Goal: Task Accomplishment & Management: Use online tool/utility

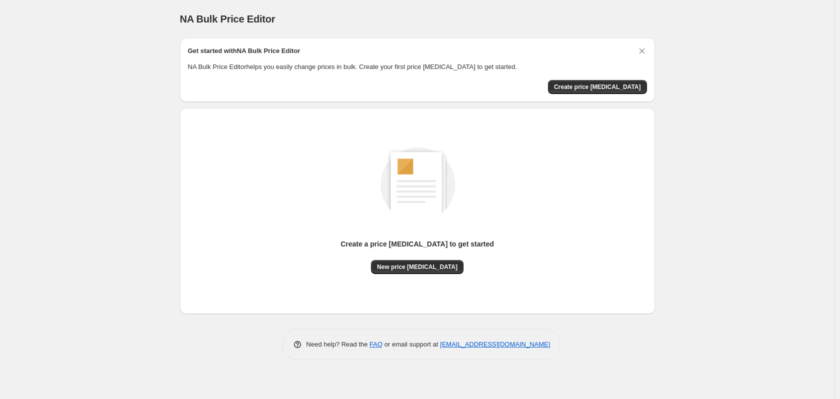
click at [630, 94] on div "Get started with NA Bulk Price Editor NA Bulk Price Editor helps you easily cha…" at bounding box center [417, 70] width 475 height 64
click at [628, 89] on span "Create price change job" at bounding box center [597, 87] width 87 height 8
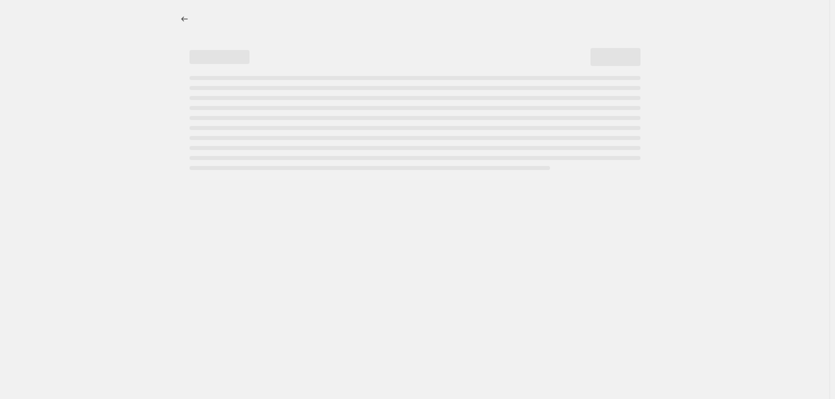
select select "percentage"
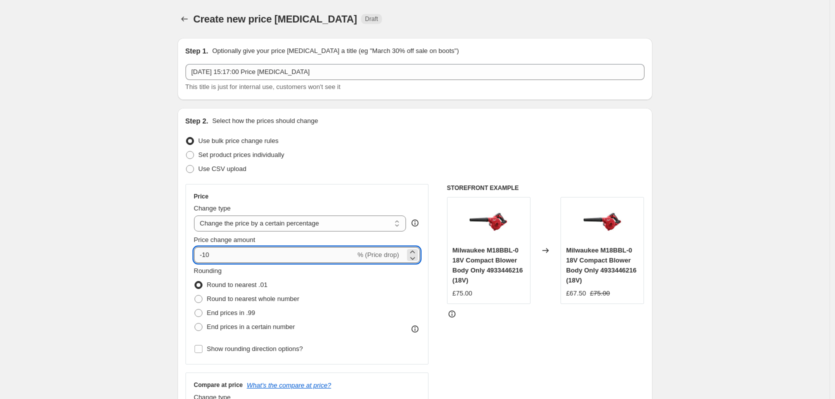
click at [286, 254] on input "-10" at bounding box center [274, 255] width 161 height 16
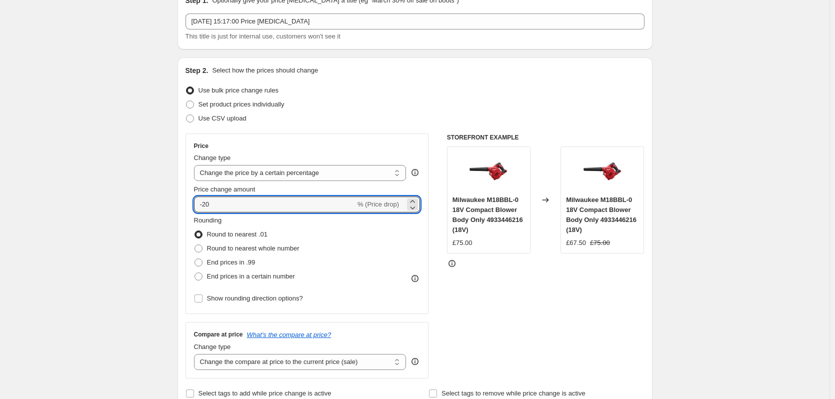
scroll to position [200, 0]
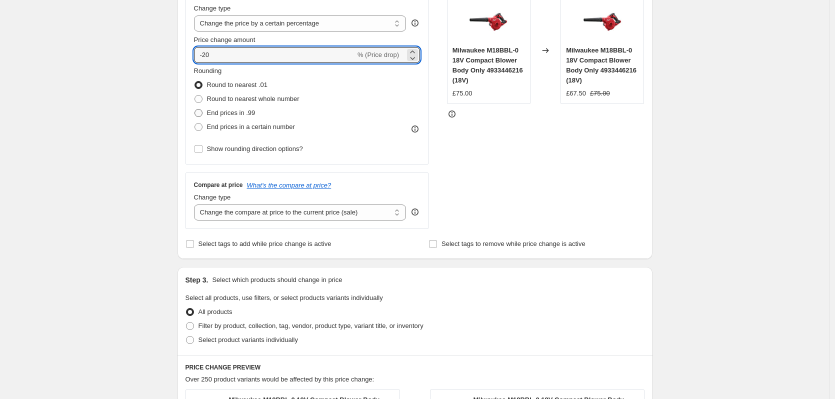
type input "-20"
click at [239, 116] on span "End prices in .99" at bounding box center [231, 112] width 48 height 7
click at [195, 109] on input "End prices in .99" at bounding box center [194, 109] width 0 height 0
radio input "true"
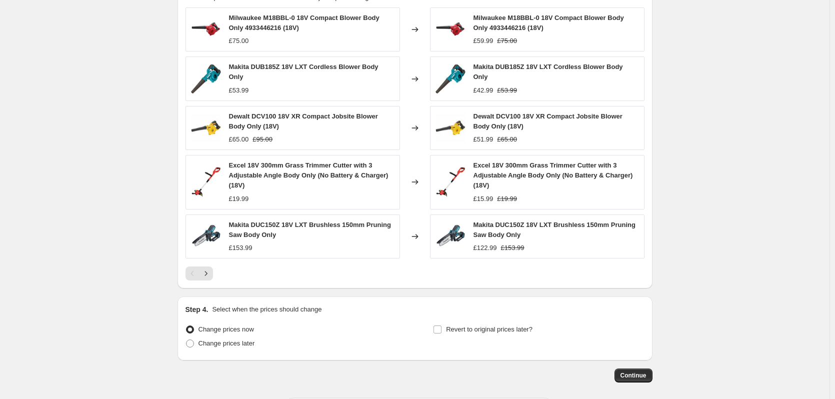
scroll to position [624, 0]
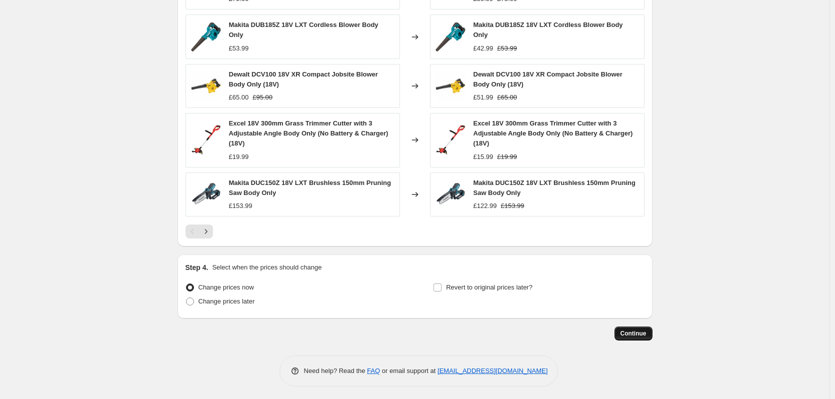
click at [643, 329] on span "Continue" at bounding box center [633, 333] width 26 height 8
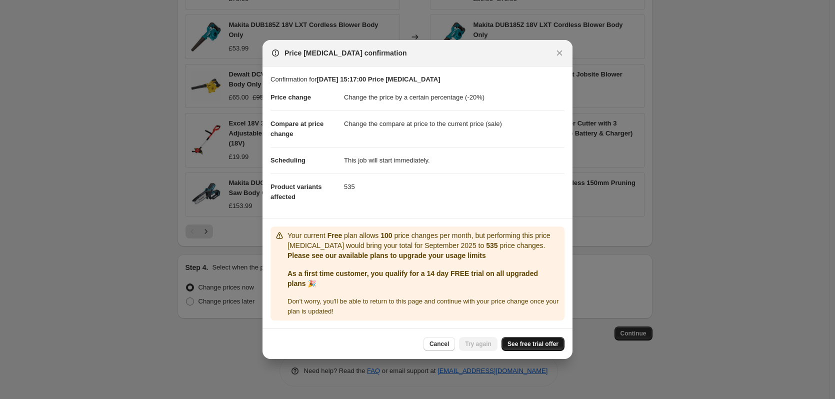
click at [533, 347] on span "See free trial offer" at bounding box center [532, 344] width 51 height 8
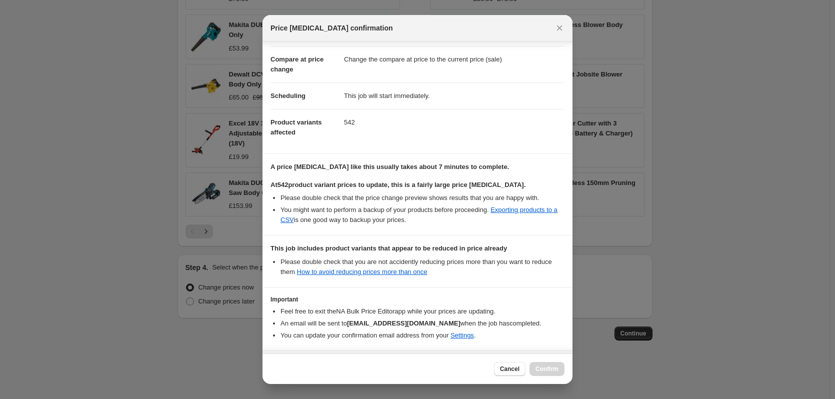
scroll to position [77, 0]
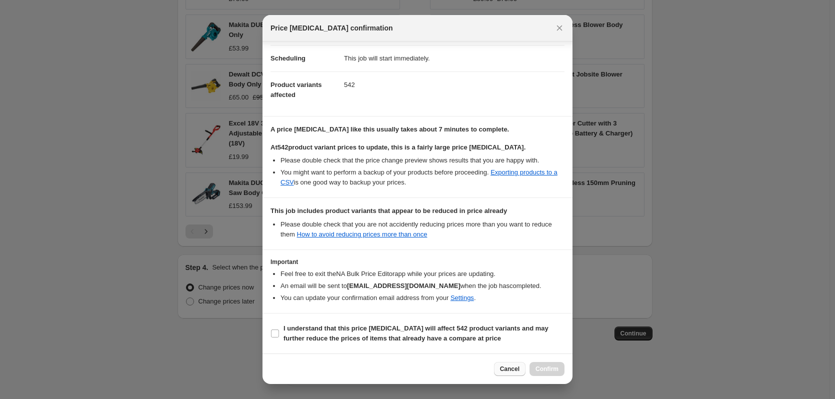
click at [512, 368] on span "Cancel" at bounding box center [509, 369] width 19 height 8
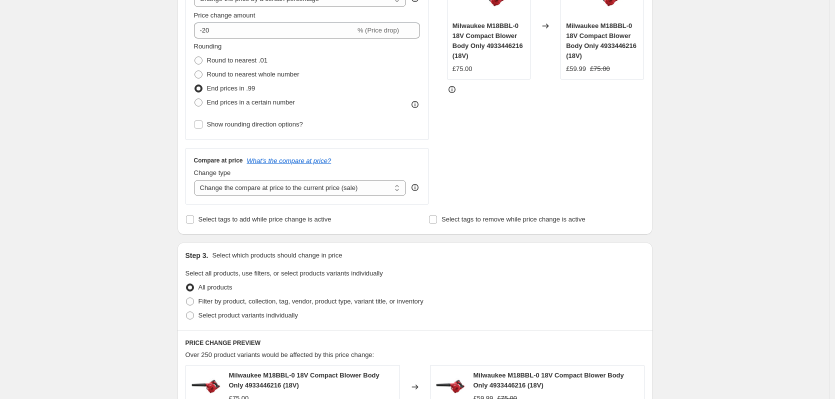
scroll to position [224, 0]
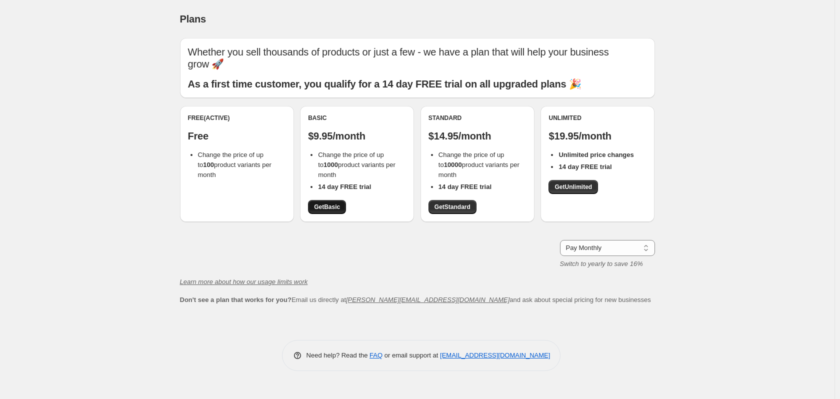
click at [338, 207] on span "Get Basic" at bounding box center [327, 207] width 26 height 8
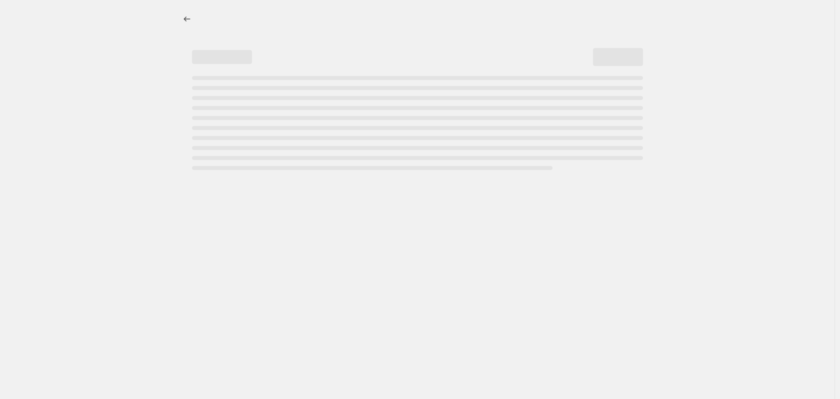
select select "percentage"
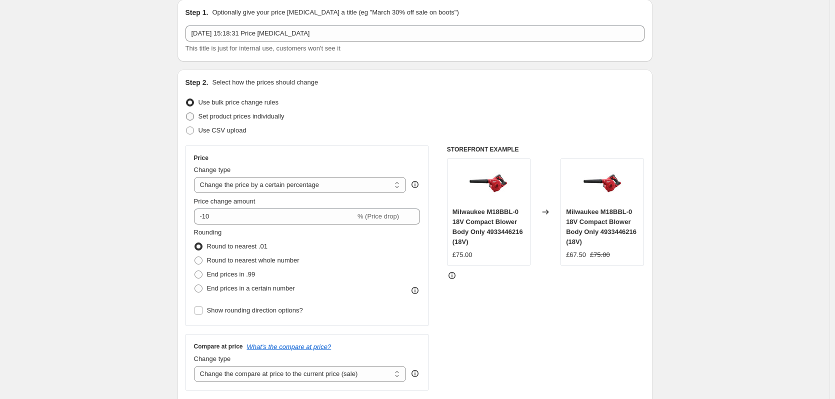
scroll to position [50, 0]
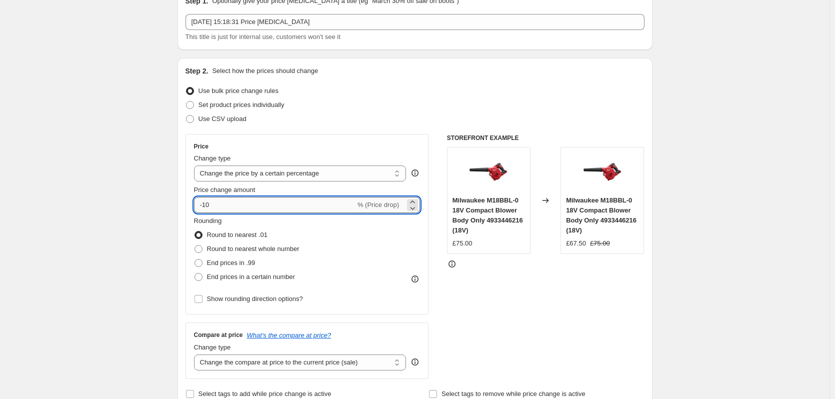
click at [256, 200] on input "-10" at bounding box center [274, 205] width 161 height 16
type input "-20"
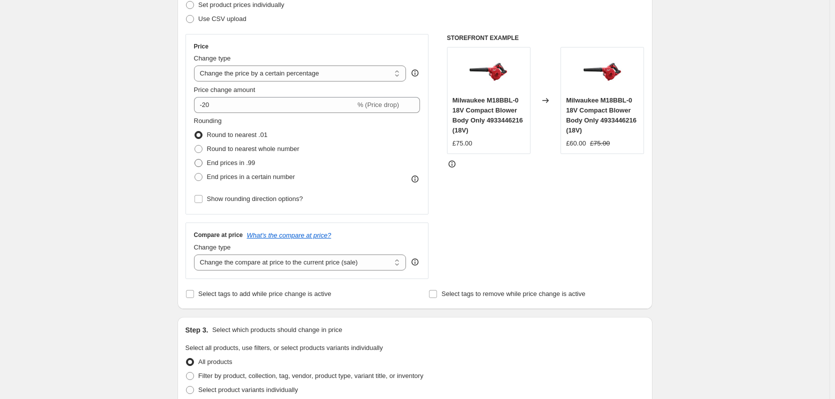
click at [210, 161] on span "End prices in .99" at bounding box center [231, 162] width 48 height 7
click at [195, 159] on input "End prices in .99" at bounding box center [194, 159] width 0 height 0
radio input "true"
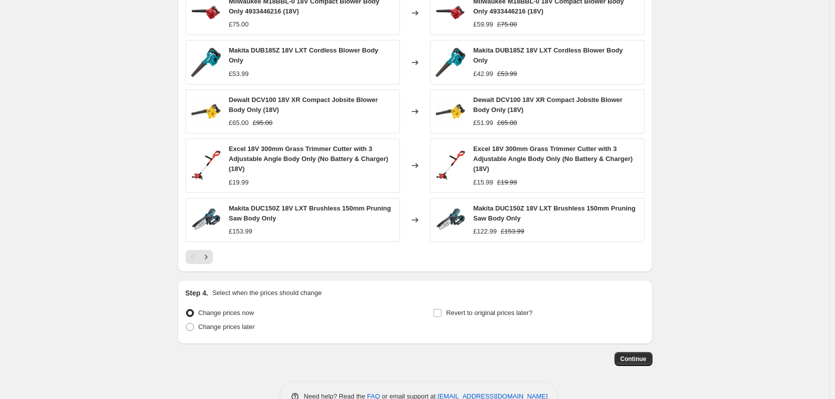
scroll to position [624, 0]
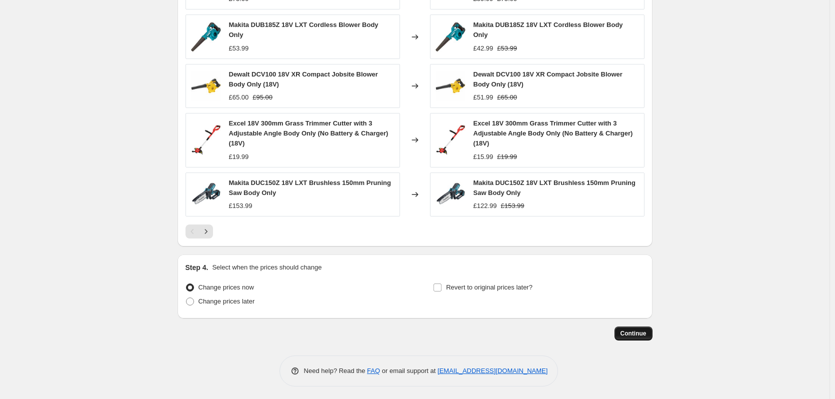
click at [649, 337] on button "Continue" at bounding box center [633, 333] width 38 height 14
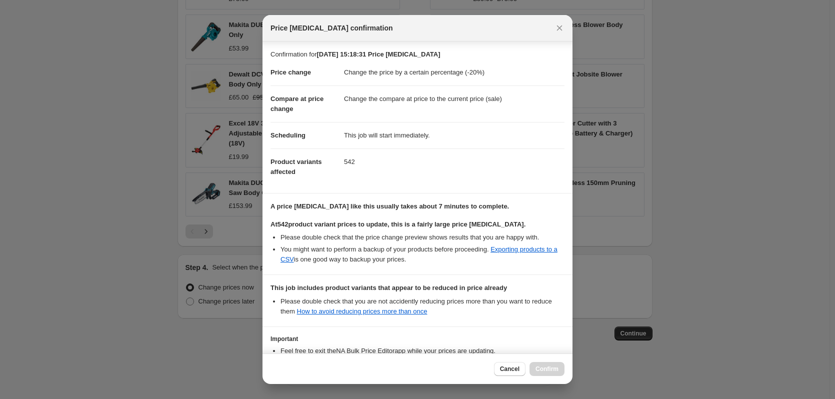
scroll to position [77, 0]
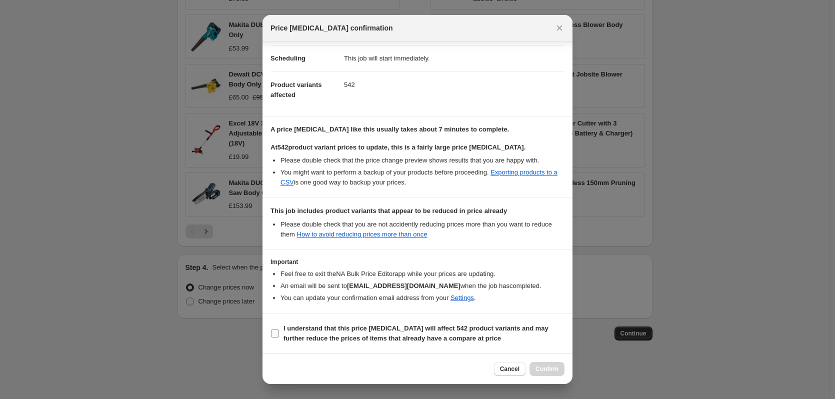
click at [329, 325] on b "I understand that this price [MEDICAL_DATA] will affect 542 product variants an…" at bounding box center [415, 332] width 265 height 17
click at [279, 329] on input "I understand that this price [MEDICAL_DATA] will affect 542 product variants an…" at bounding box center [275, 333] width 8 height 8
checkbox input "true"
click at [560, 367] on button "Confirm" at bounding box center [546, 369] width 35 height 14
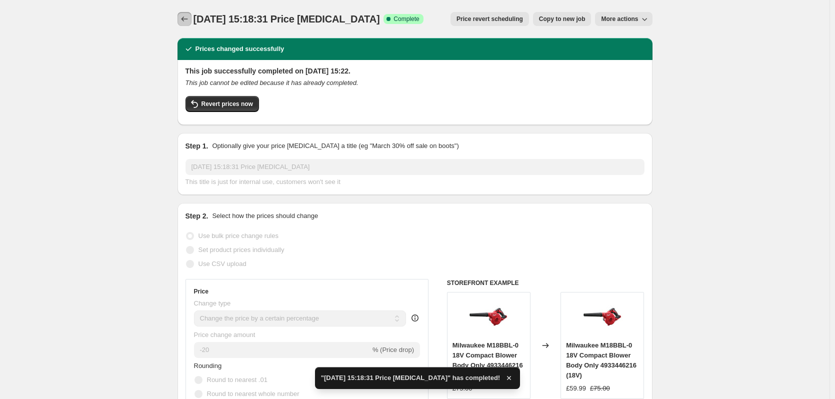
click at [191, 20] on button "Price change jobs" at bounding box center [184, 19] width 14 height 14
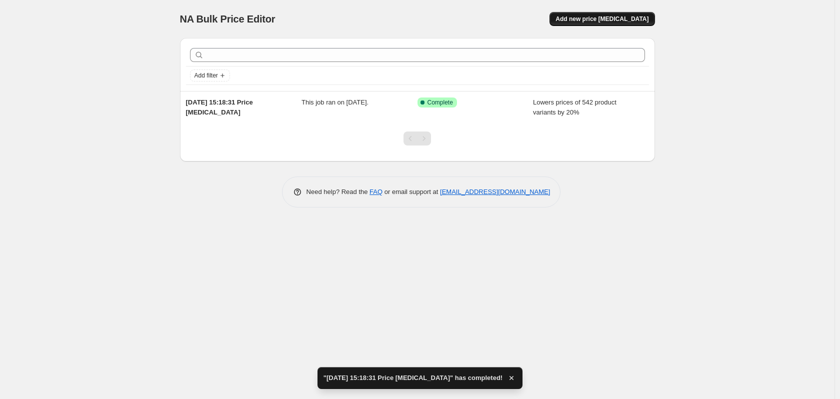
click at [631, 16] on span "Add new price [MEDICAL_DATA]" at bounding box center [601, 19] width 93 height 8
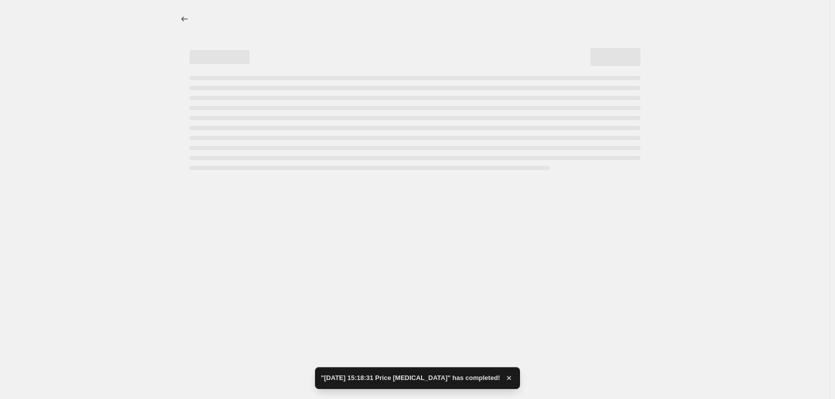
select select "percentage"
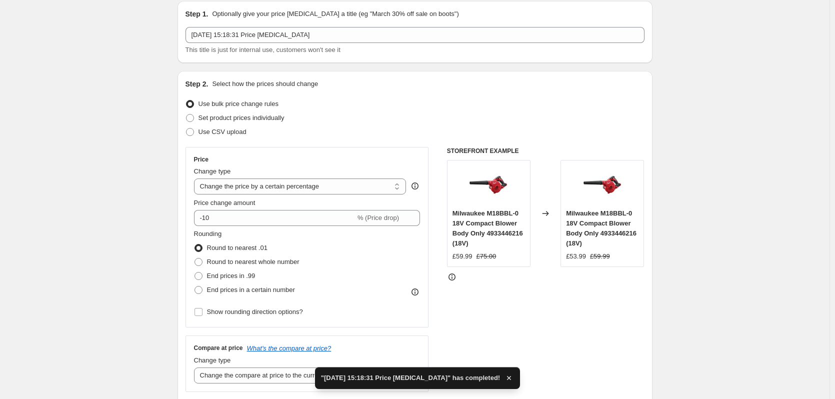
scroll to position [100, 0]
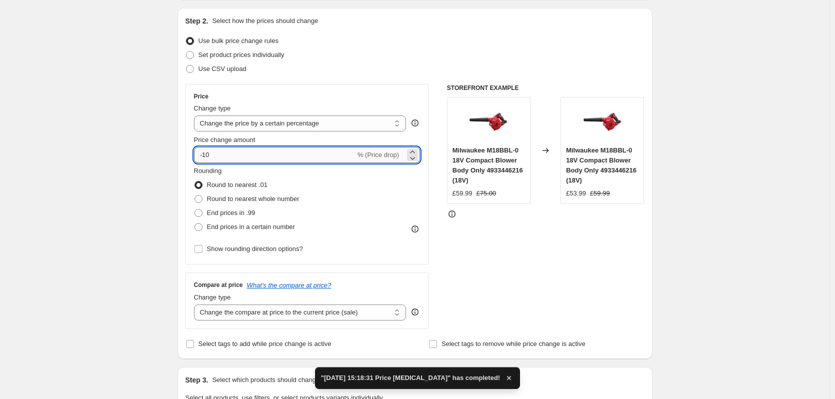
click at [293, 157] on input "-10" at bounding box center [274, 155] width 161 height 16
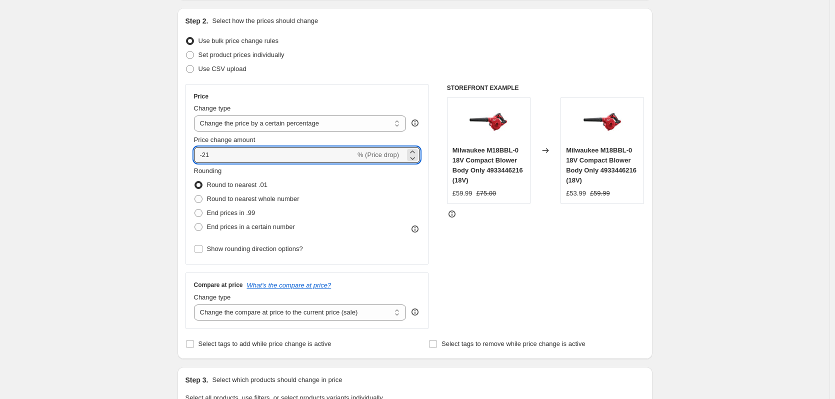
type input "-21"
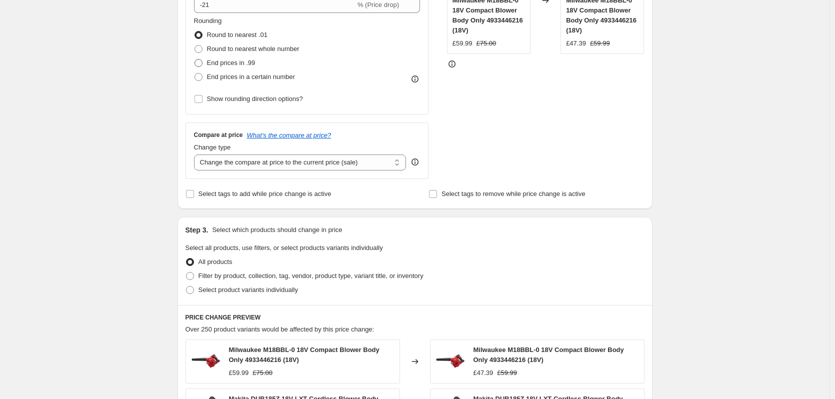
click at [230, 63] on span "End prices in .99" at bounding box center [231, 62] width 48 height 7
click at [195, 59] on input "End prices in .99" at bounding box center [194, 59] width 0 height 0
radio input "true"
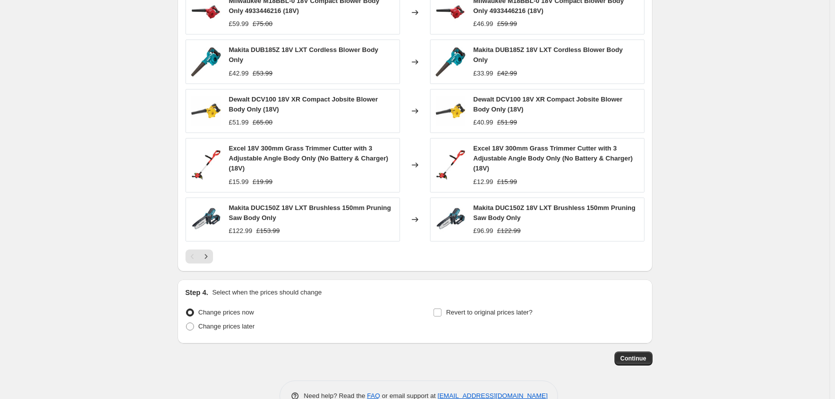
scroll to position [624, 0]
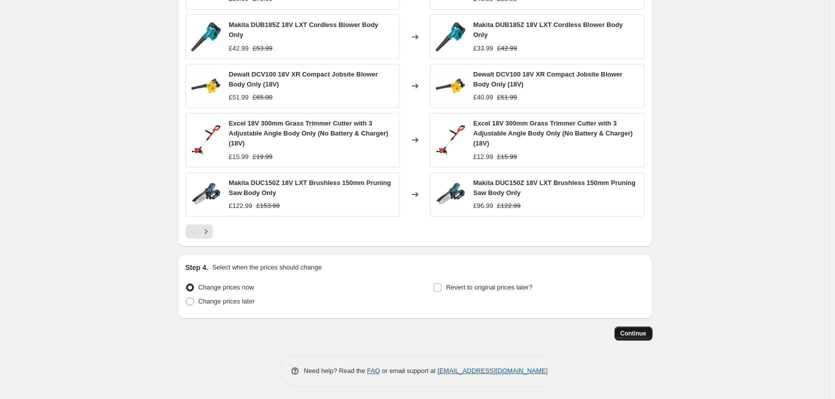
click at [643, 326] on button "Continue" at bounding box center [633, 333] width 38 height 14
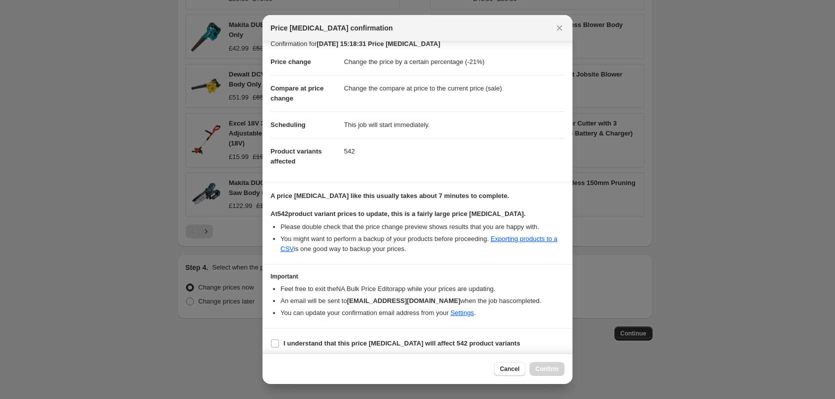
scroll to position [15, 0]
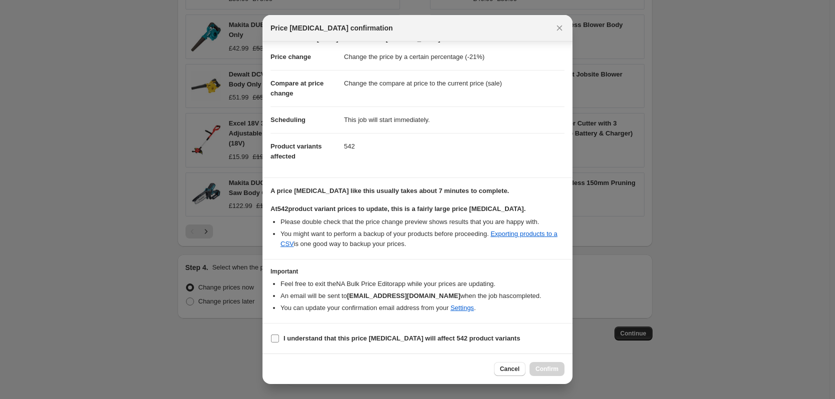
click at [320, 336] on b "I understand that this price [MEDICAL_DATA] will affect 542 product variants" at bounding box center [401, 337] width 236 height 7
click at [279, 336] on input "I understand that this price [MEDICAL_DATA] will affect 542 product variants" at bounding box center [275, 338] width 8 height 8
checkbox input "true"
click at [546, 367] on span "Confirm" at bounding box center [546, 369] width 23 height 8
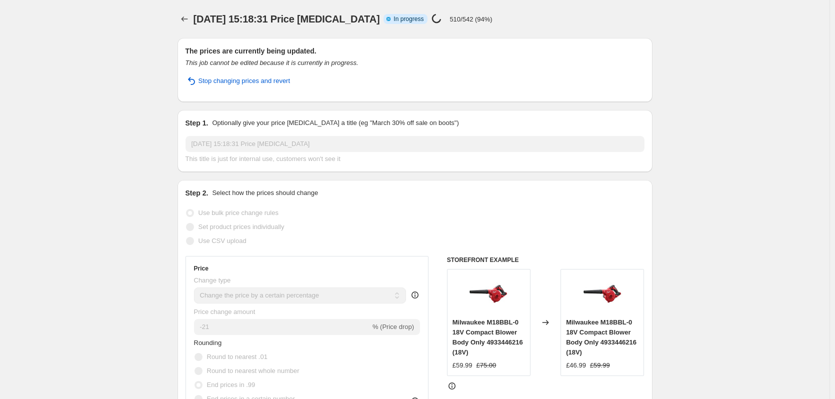
click at [455, 30] on div "[DATE] 15:18:31 Price [MEDICAL_DATA]. This page is ready [DATE] 15:18:31 Price …" at bounding box center [414, 19] width 475 height 38
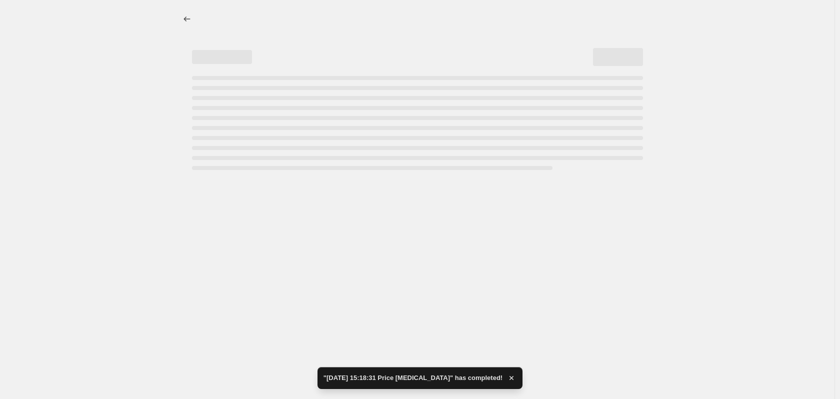
select select "percentage"
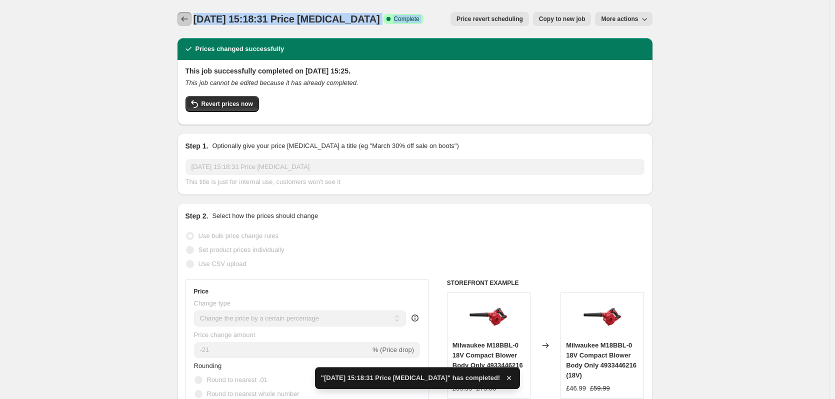
click at [183, 19] on icon "Price change jobs" at bounding box center [184, 19] width 10 height 10
